Goal: Information Seeking & Learning: Check status

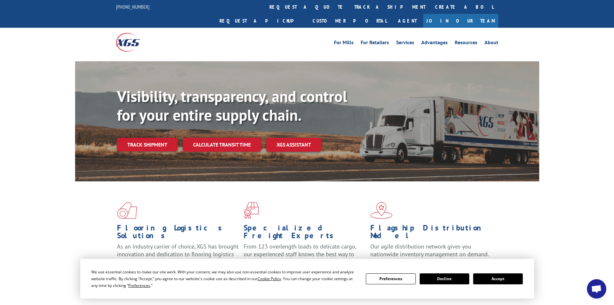
scroll to position [103, 0]
click at [349, 2] on link "track a shipment" at bounding box center [389, 7] width 81 height 14
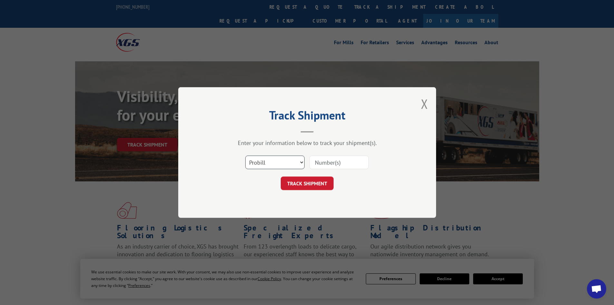
click at [285, 159] on select "Select category... Probill BOL PO" at bounding box center [274, 162] width 59 height 14
select select "bol"
click at [245, 155] on select "Select category... Probill BOL PO" at bounding box center [274, 162] width 59 height 14
click at [338, 162] on input at bounding box center [338, 162] width 59 height 14
type input "6021900"
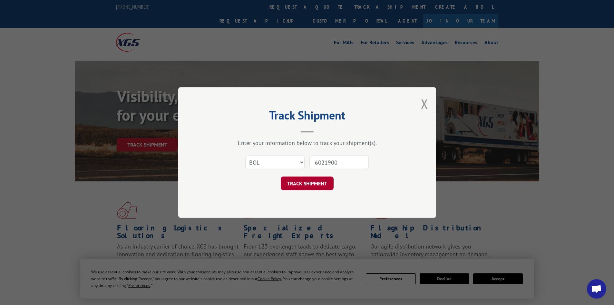
click at [310, 184] on button "TRACK SHIPMENT" at bounding box center [307, 183] width 53 height 14
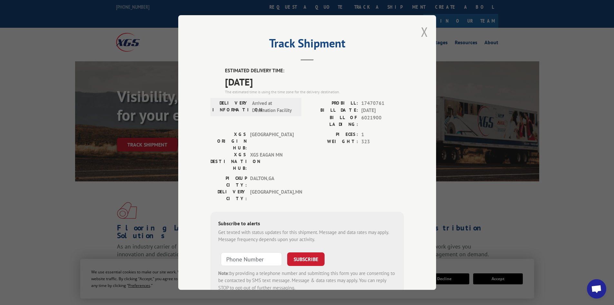
click at [421, 29] on button "Close modal" at bounding box center [424, 31] width 7 height 17
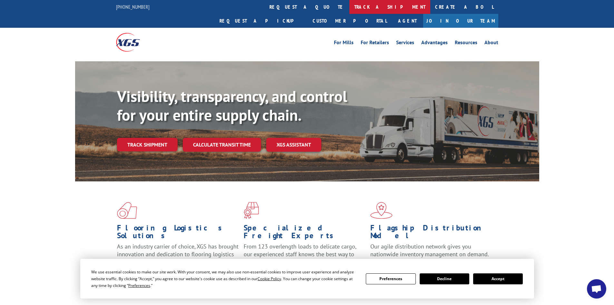
click at [349, 8] on link "track a shipment" at bounding box center [389, 7] width 81 height 14
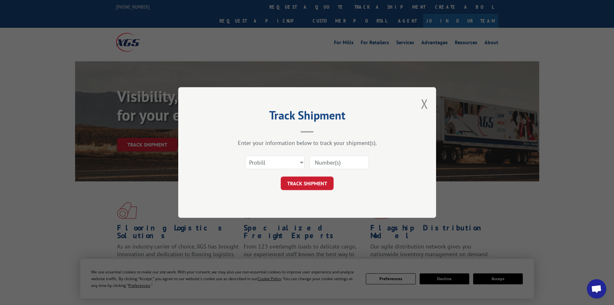
click at [346, 161] on input at bounding box center [338, 162] width 59 height 14
type input "17470761"
click at [281, 176] on button "TRACK SHIPMENT" at bounding box center [307, 183] width 53 height 14
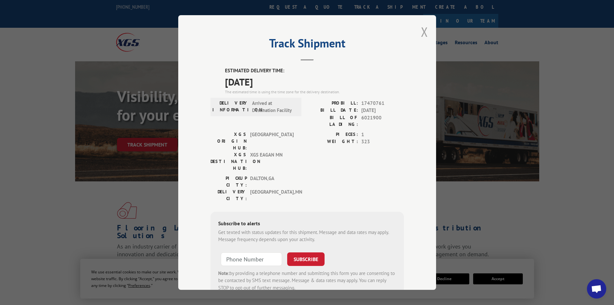
click at [425, 33] on button "Close modal" at bounding box center [424, 31] width 7 height 17
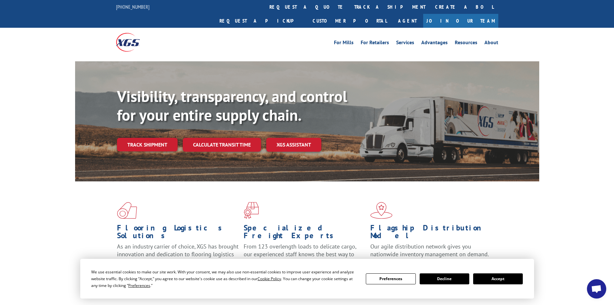
click at [447, 279] on button "Decline" at bounding box center [445, 278] width 50 height 11
